Goal: Information Seeking & Learning: Learn about a topic

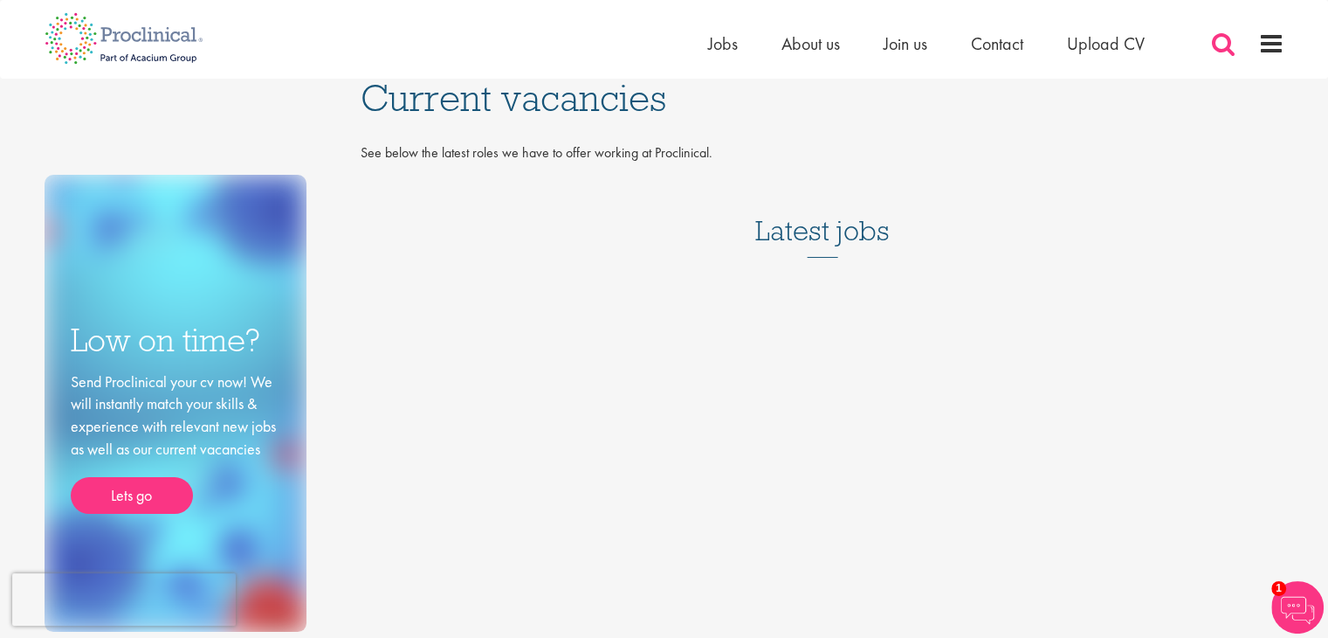
click at [1211, 39] on span at bounding box center [1224, 44] width 26 height 26
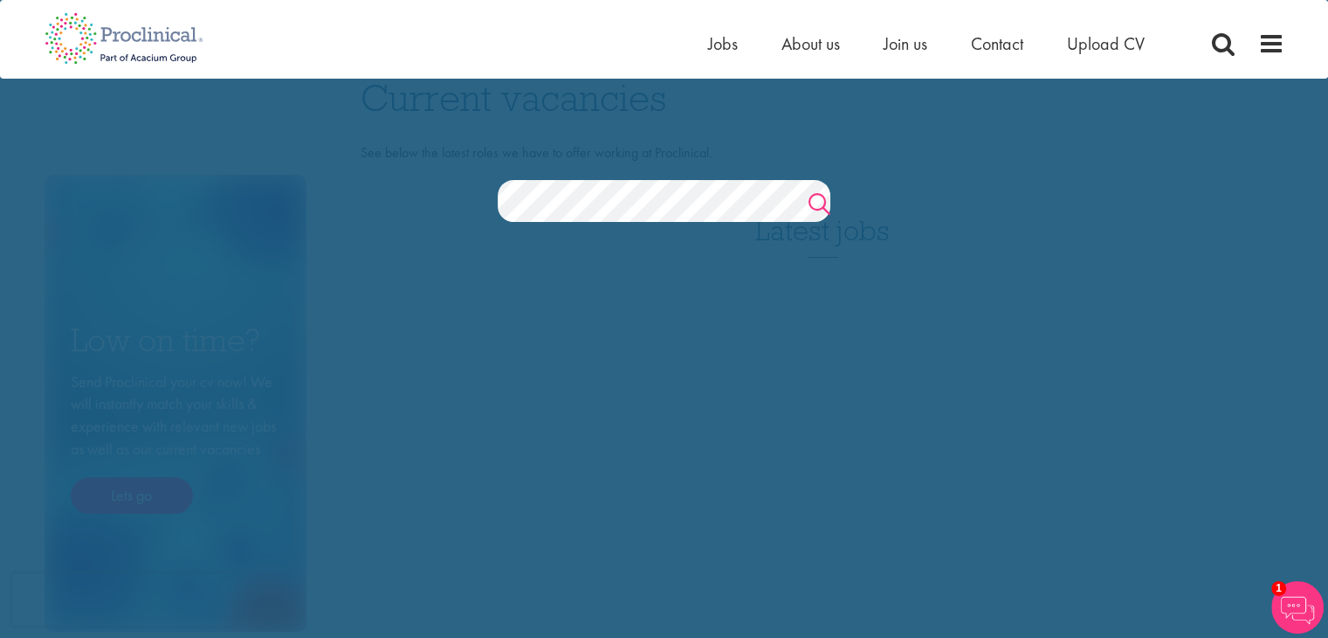
click at [818, 190] on link "Search" at bounding box center [820, 206] width 22 height 35
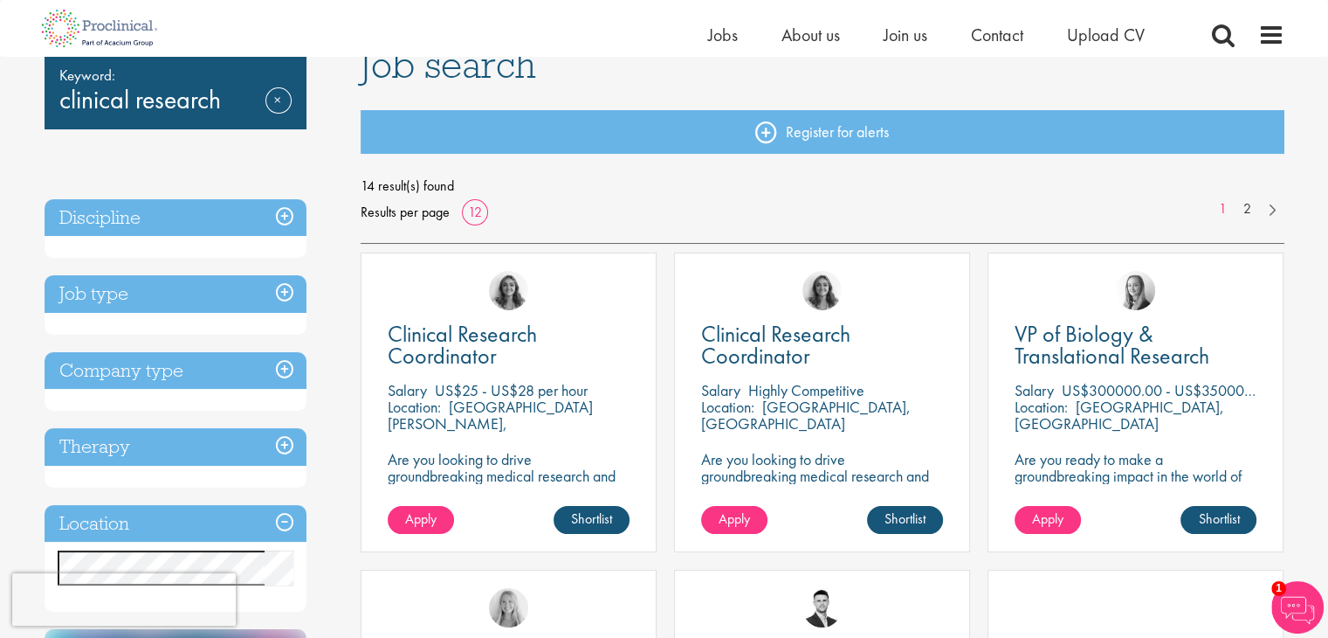
scroll to position [140, 0]
